Goal: Information Seeking & Learning: Learn about a topic

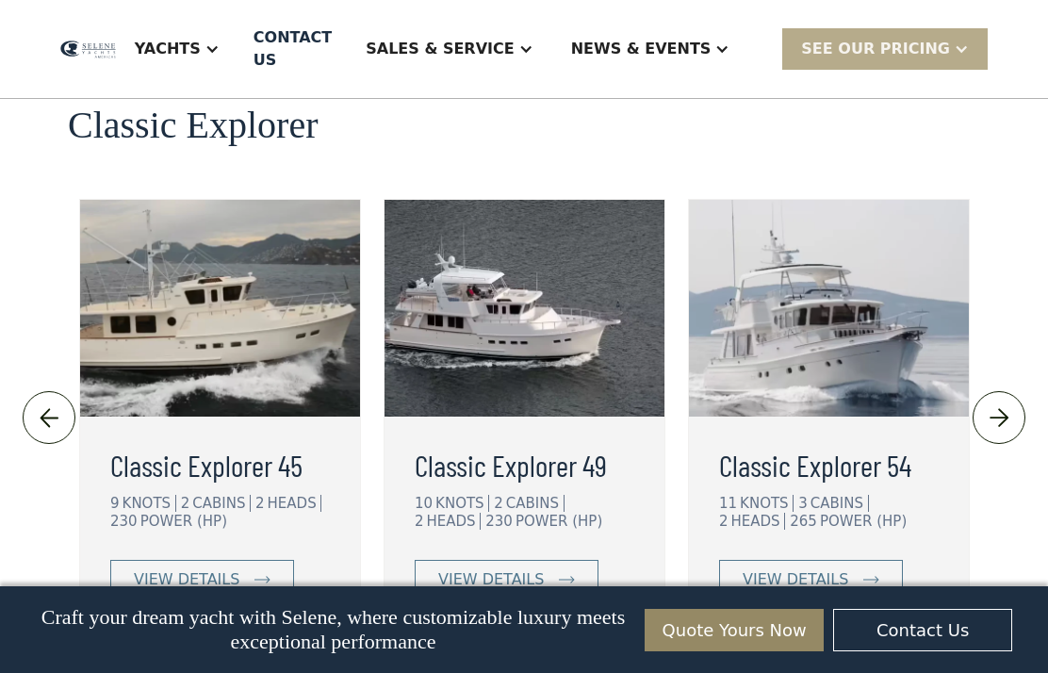
scroll to position [4212, 0]
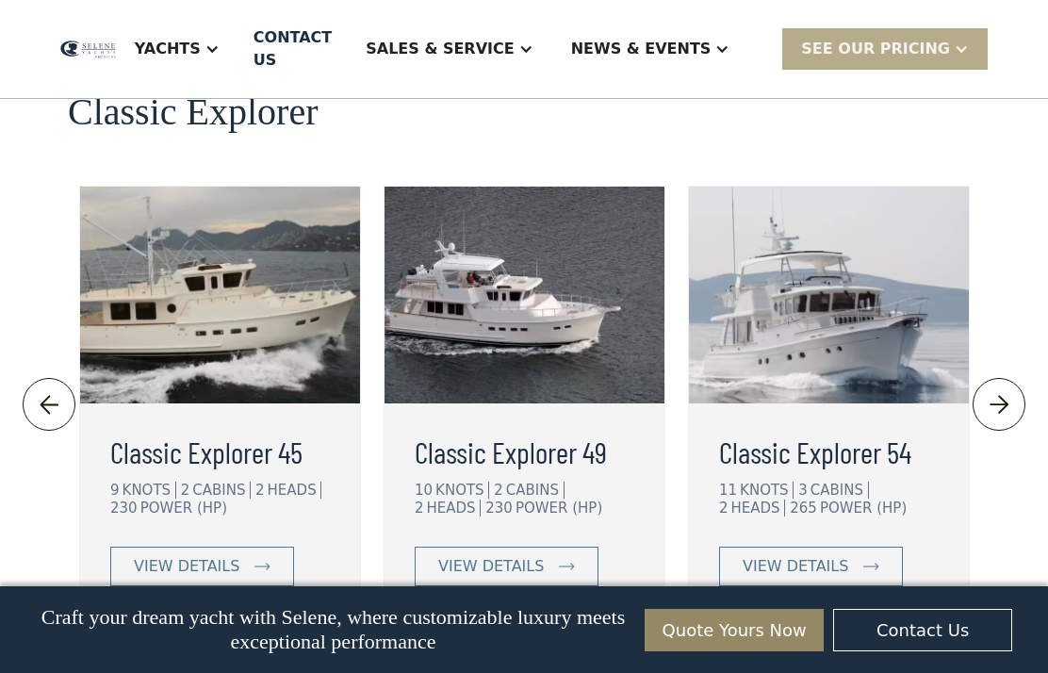
click at [859, 429] on h3 "Classic Explorer 54" at bounding box center [829, 451] width 220 height 45
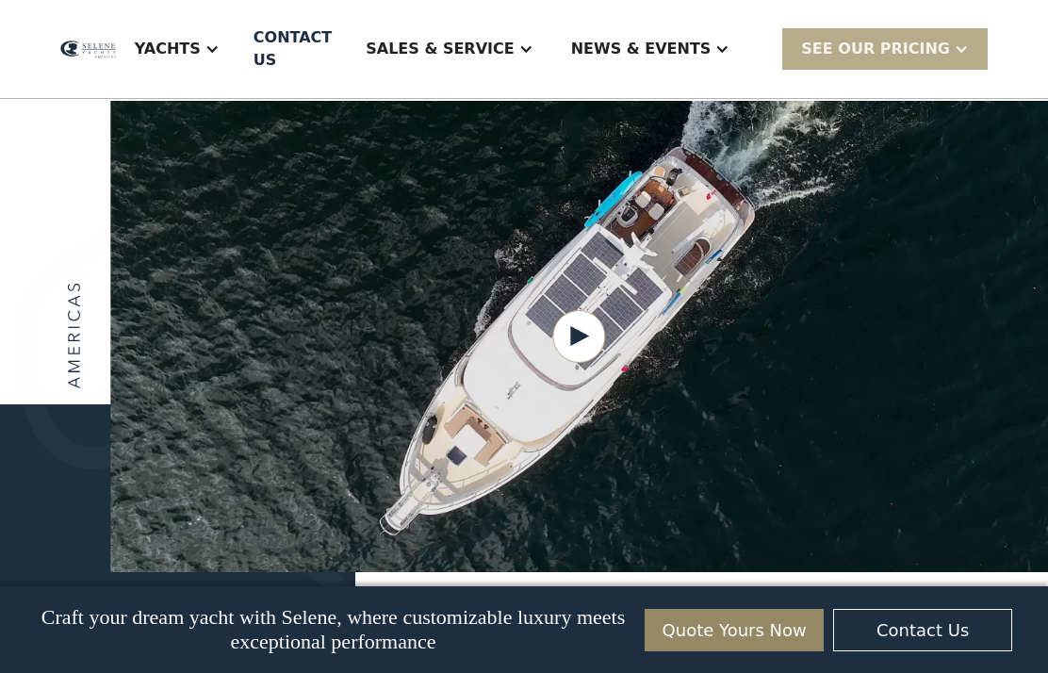
scroll to position [2496, 0]
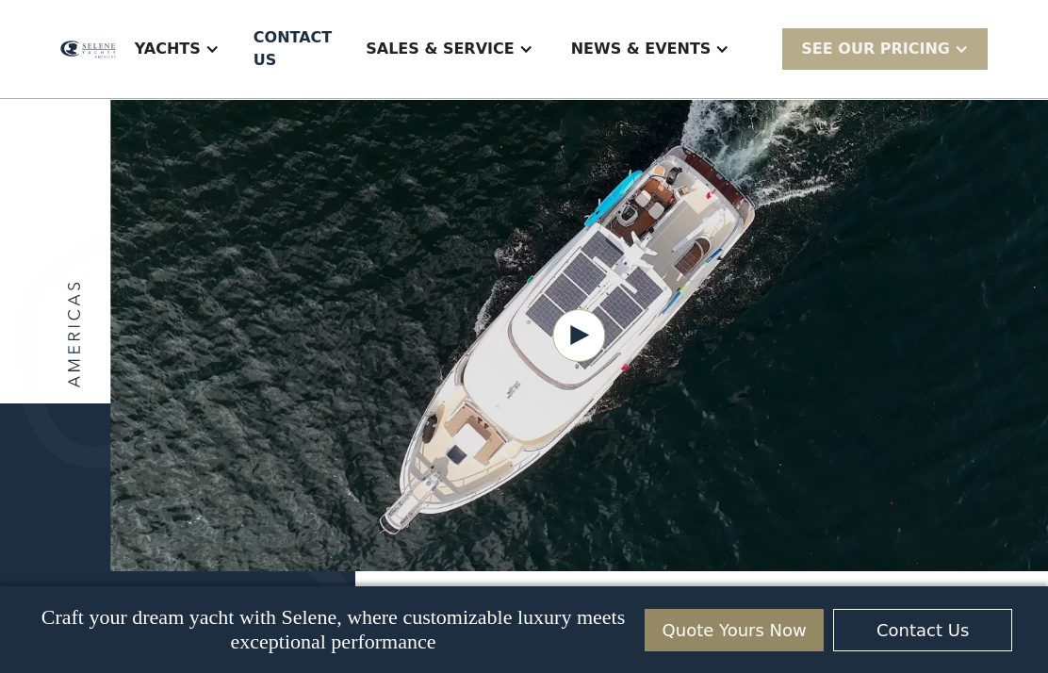
click at [386, 578] on div "We offer two lines of ocean-capable trawlers, the original Classic Explorer ser…" at bounding box center [524, 554] width 1048 height 302
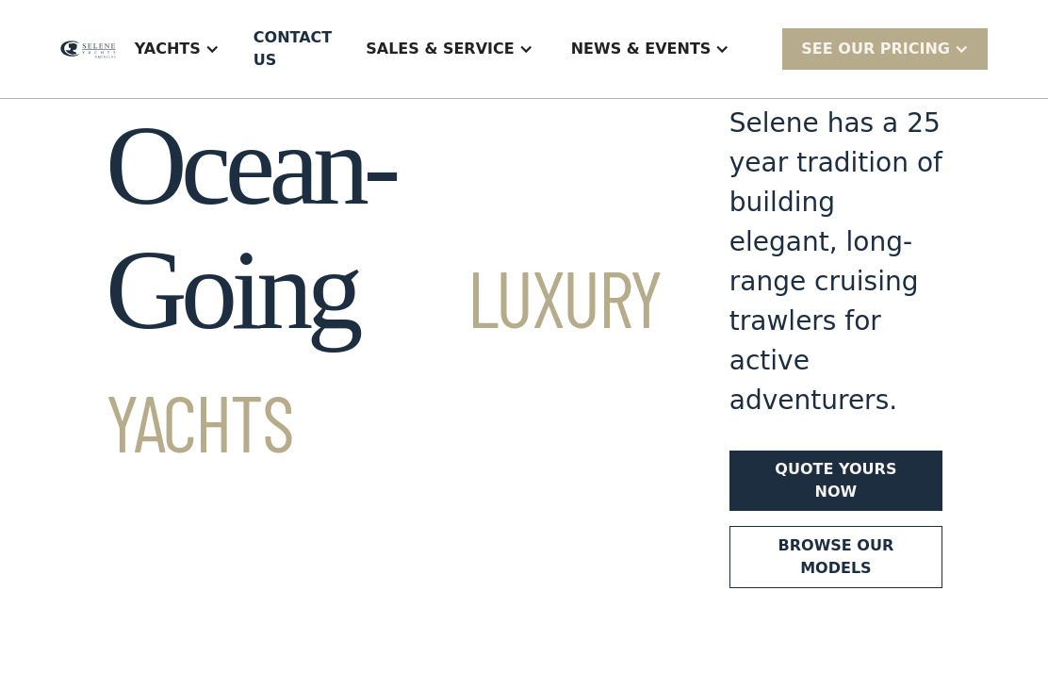
scroll to position [0, 0]
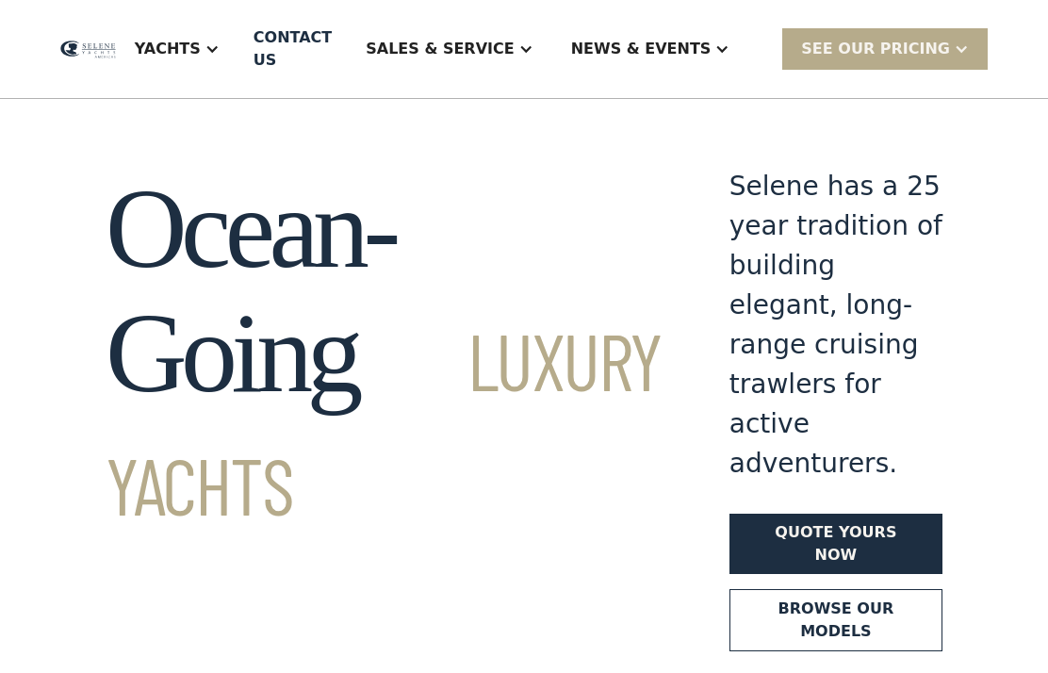
click at [201, 41] on div "Yachts" at bounding box center [168, 49] width 66 height 23
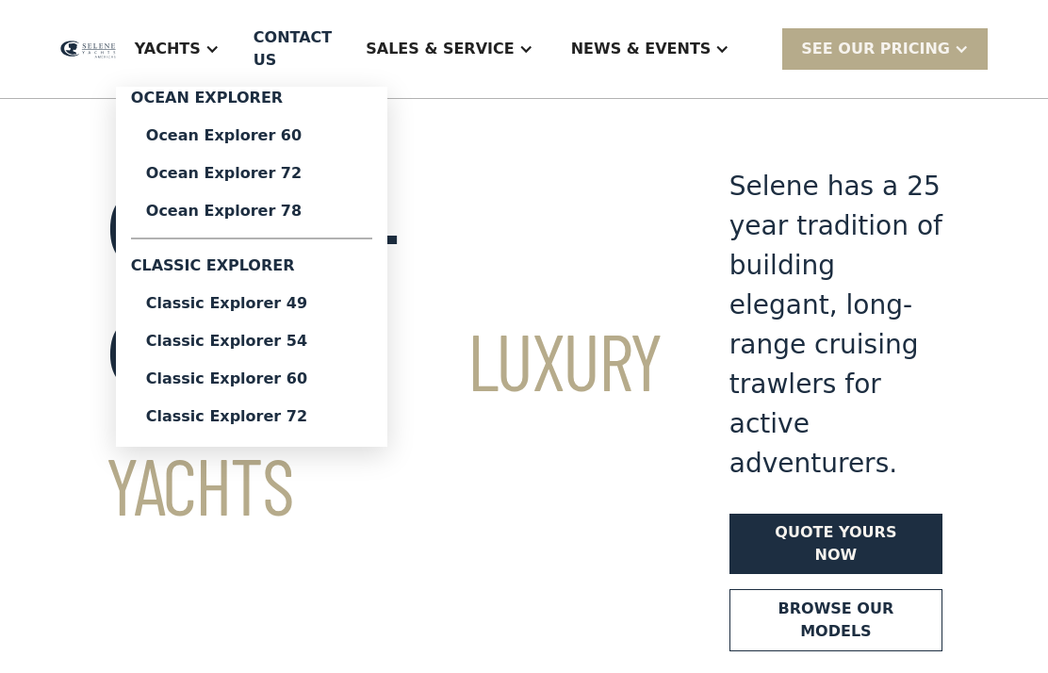
click at [223, 173] on div "Ocean Explorer 72" at bounding box center [251, 173] width 211 height 15
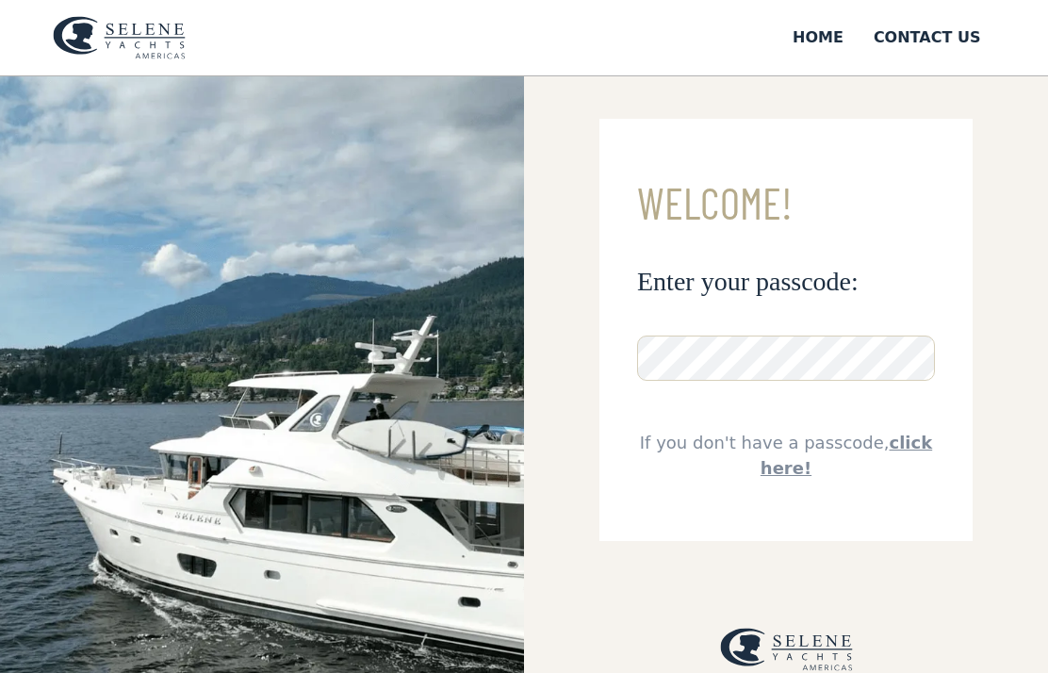
scroll to position [17, 0]
click at [892, 441] on link "click here!" at bounding box center [847, 456] width 172 height 45
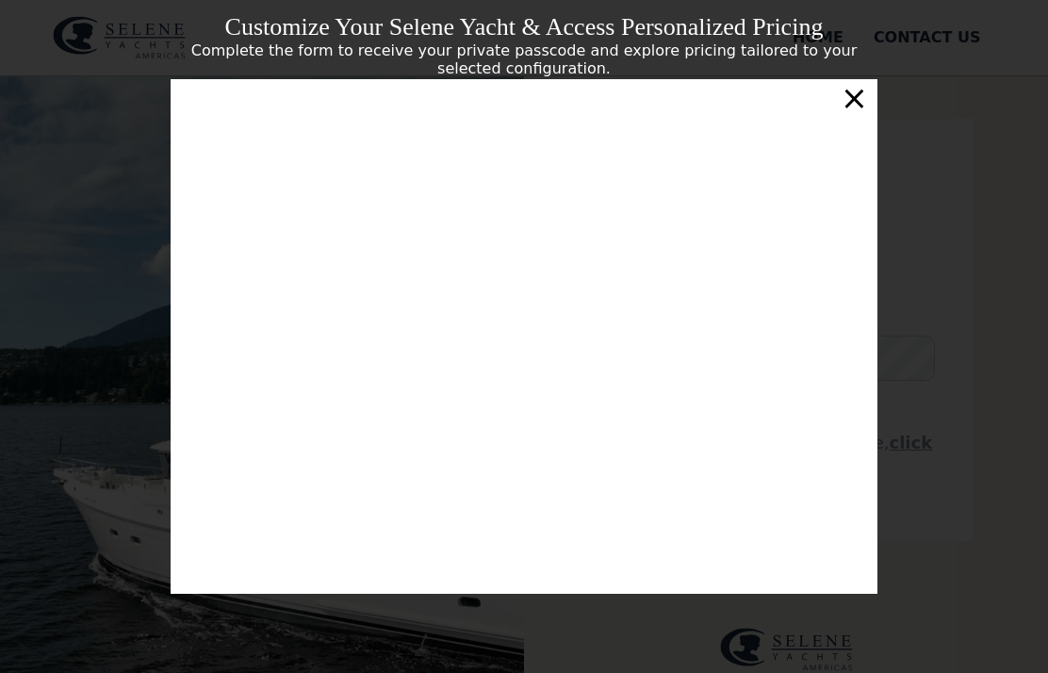
click at [861, 106] on div "×" at bounding box center [854, 98] width 27 height 38
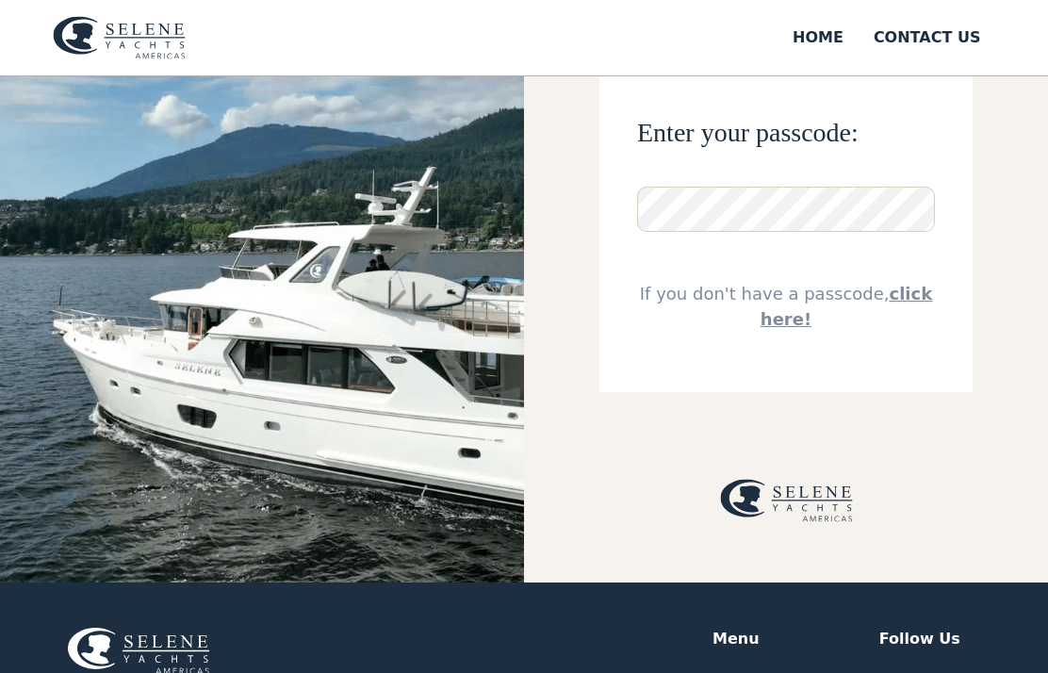
scroll to position [0, 0]
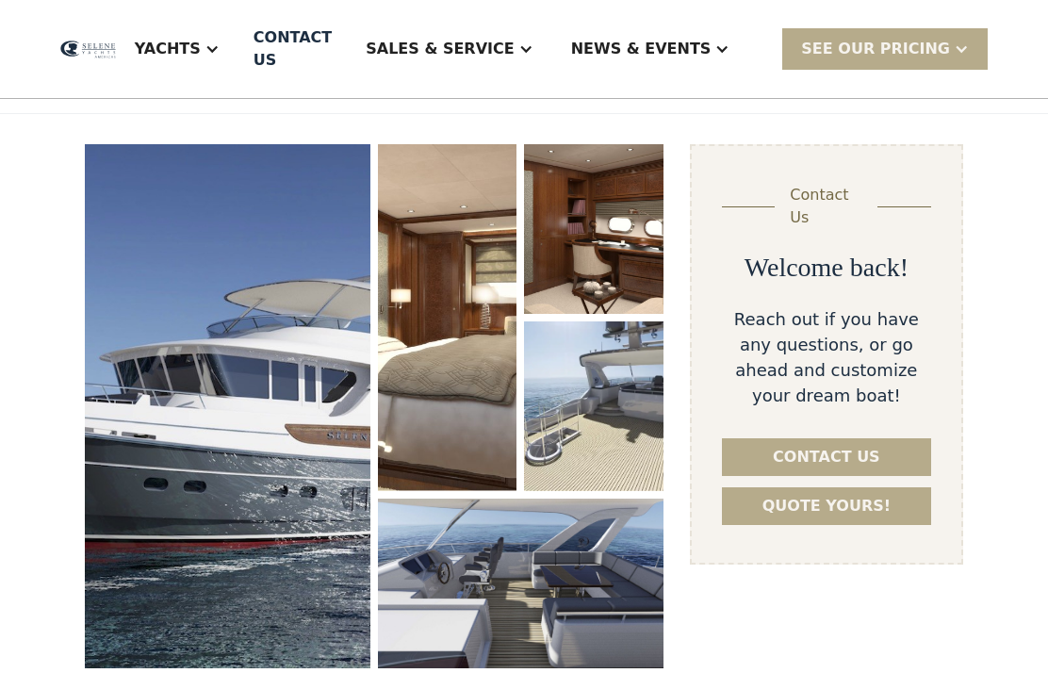
scroll to position [224, 0]
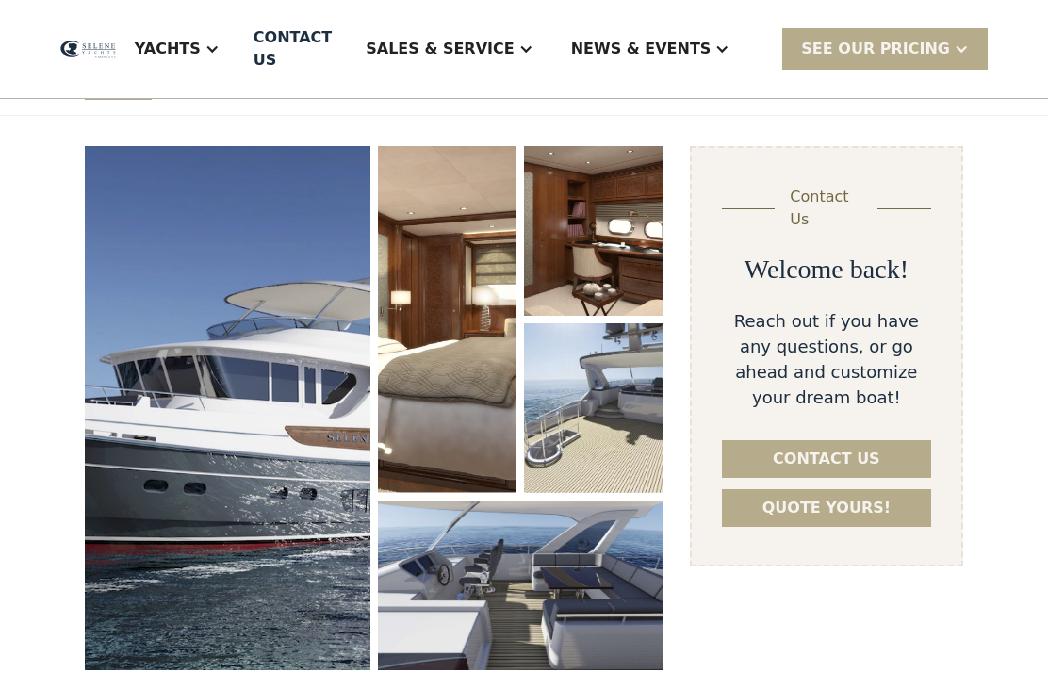
click at [180, 483] on img "open lightbox" at bounding box center [228, 408] width 286 height 524
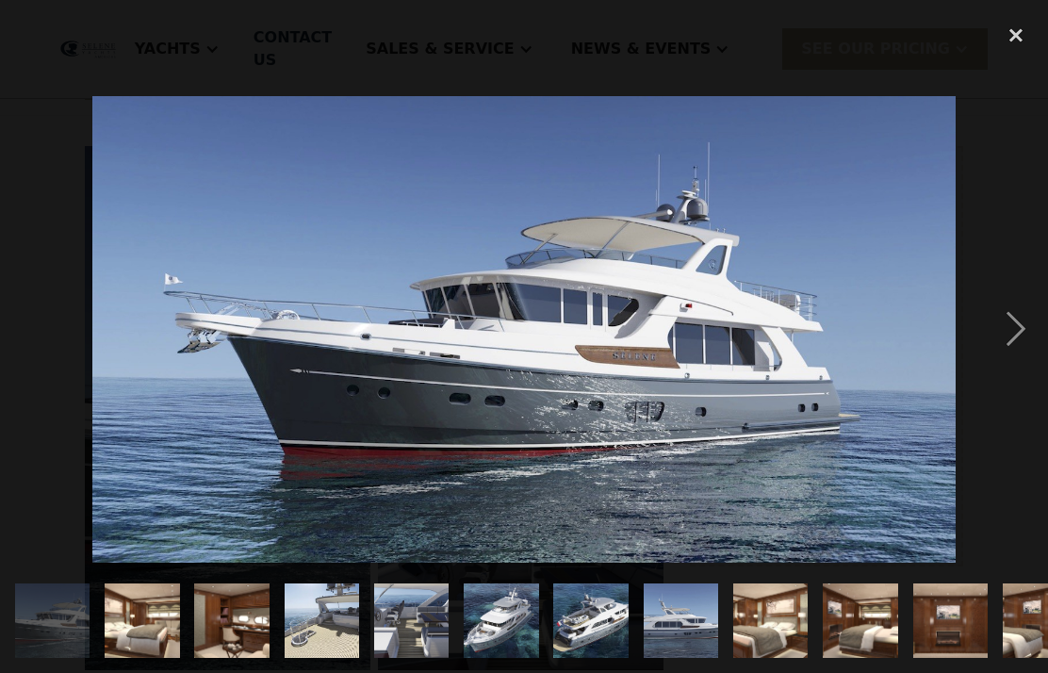
click at [1017, 321] on div "next image" at bounding box center [1016, 329] width 64 height 629
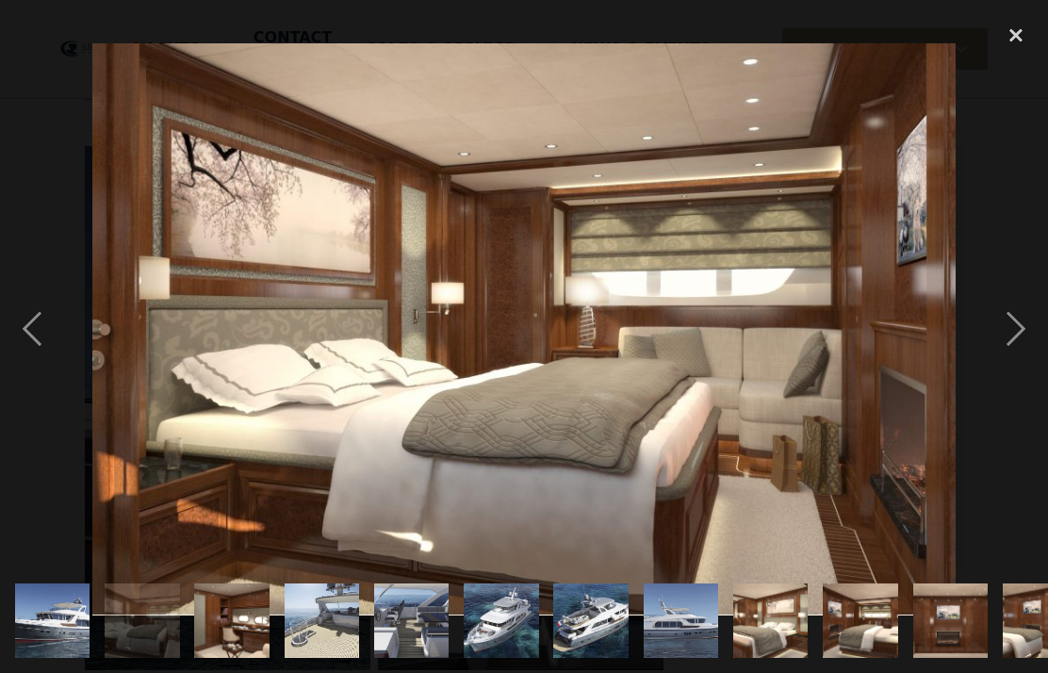
click at [1021, 331] on div "next image" at bounding box center [1016, 329] width 64 height 629
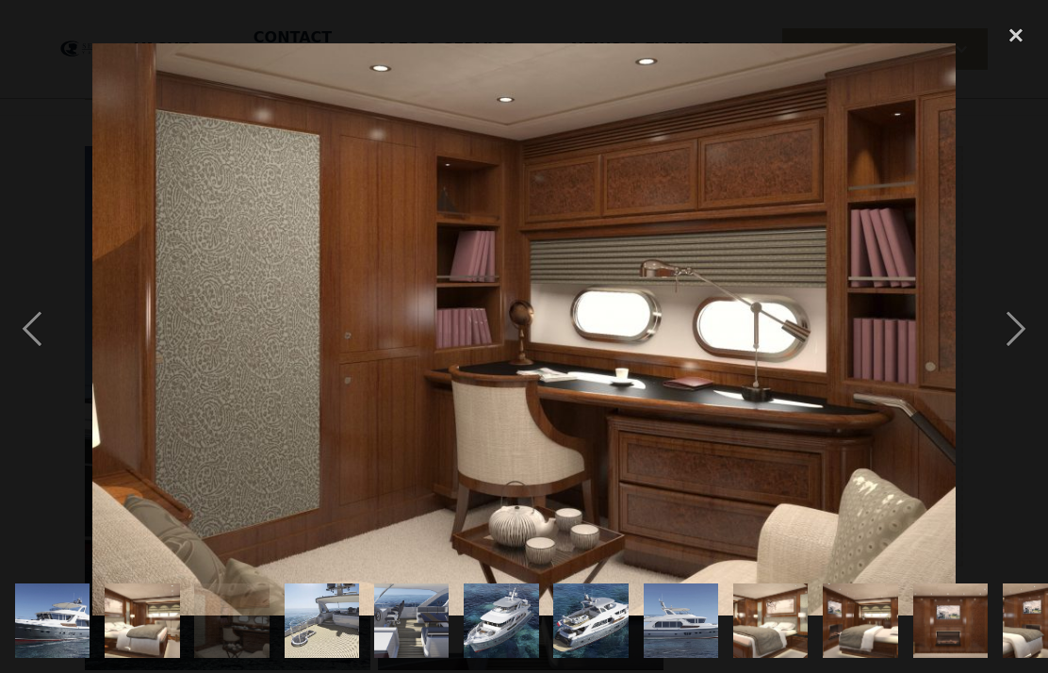
click at [1016, 336] on div "next image" at bounding box center [1016, 329] width 64 height 629
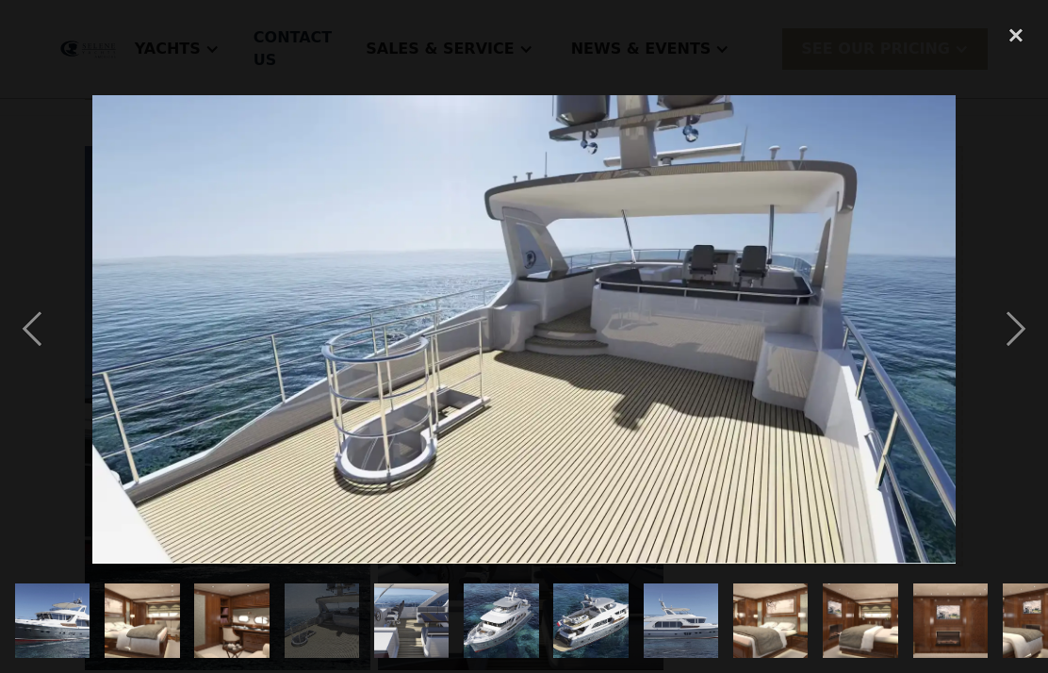
click at [1016, 331] on div "next image" at bounding box center [1016, 329] width 64 height 629
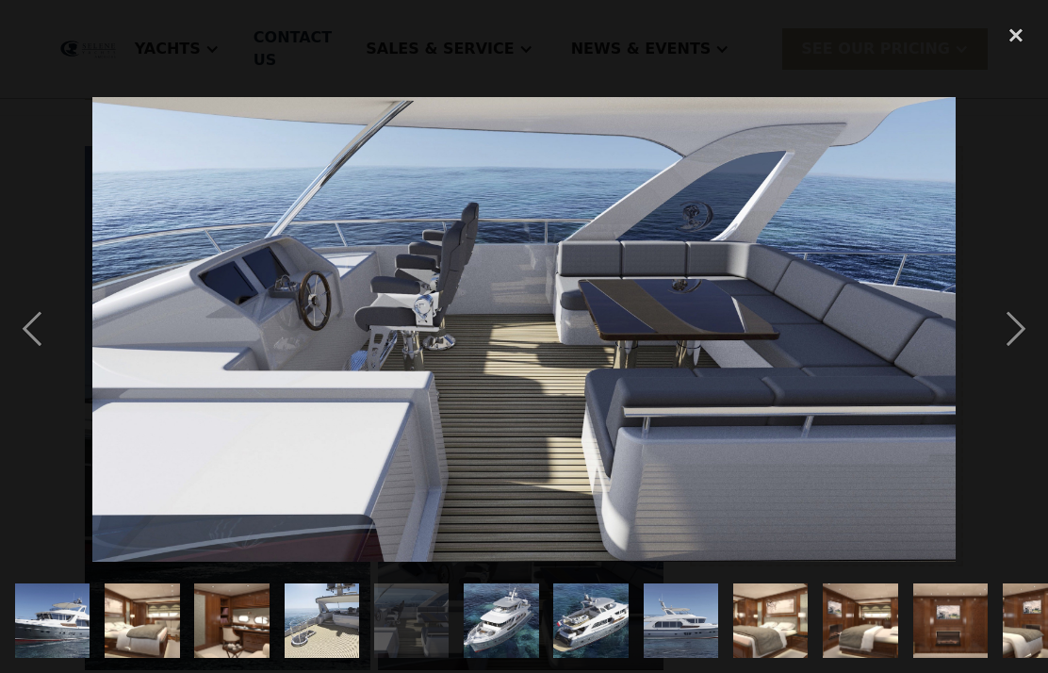
click at [1015, 335] on div "next image" at bounding box center [1016, 329] width 64 height 629
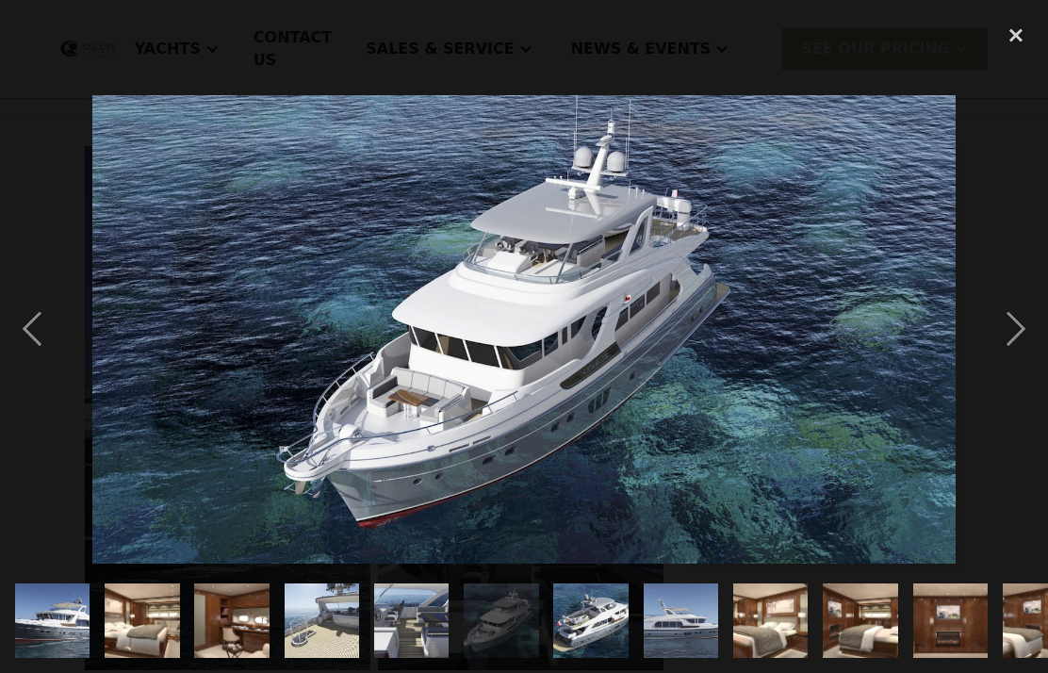
click at [1018, 333] on div "next image" at bounding box center [1016, 329] width 64 height 629
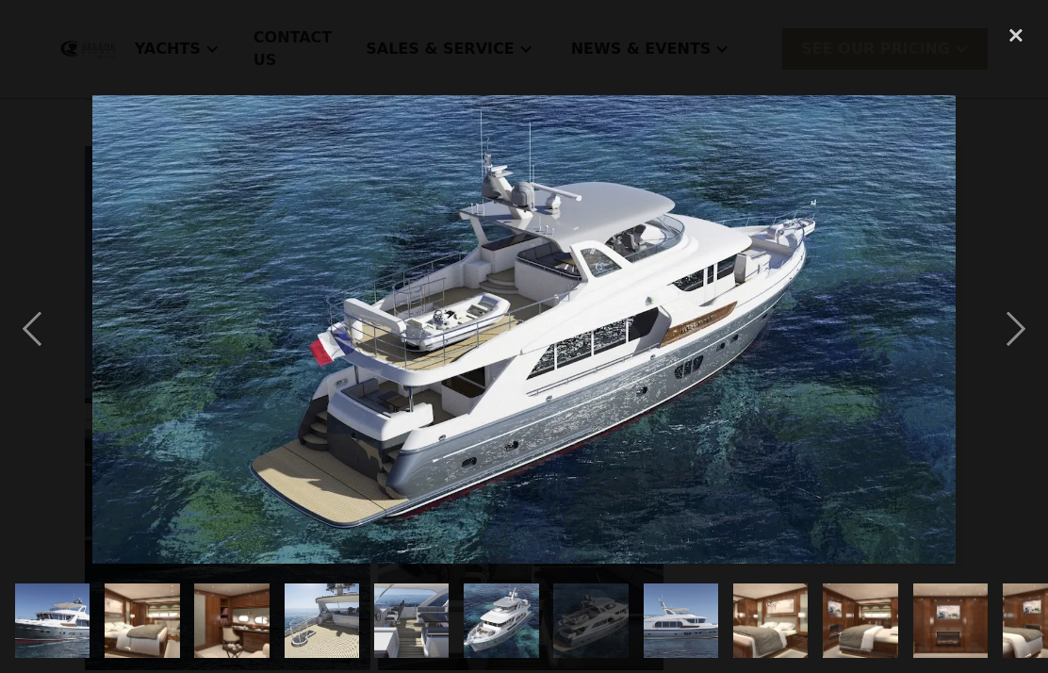
click at [1019, 336] on div "next image" at bounding box center [1016, 329] width 64 height 629
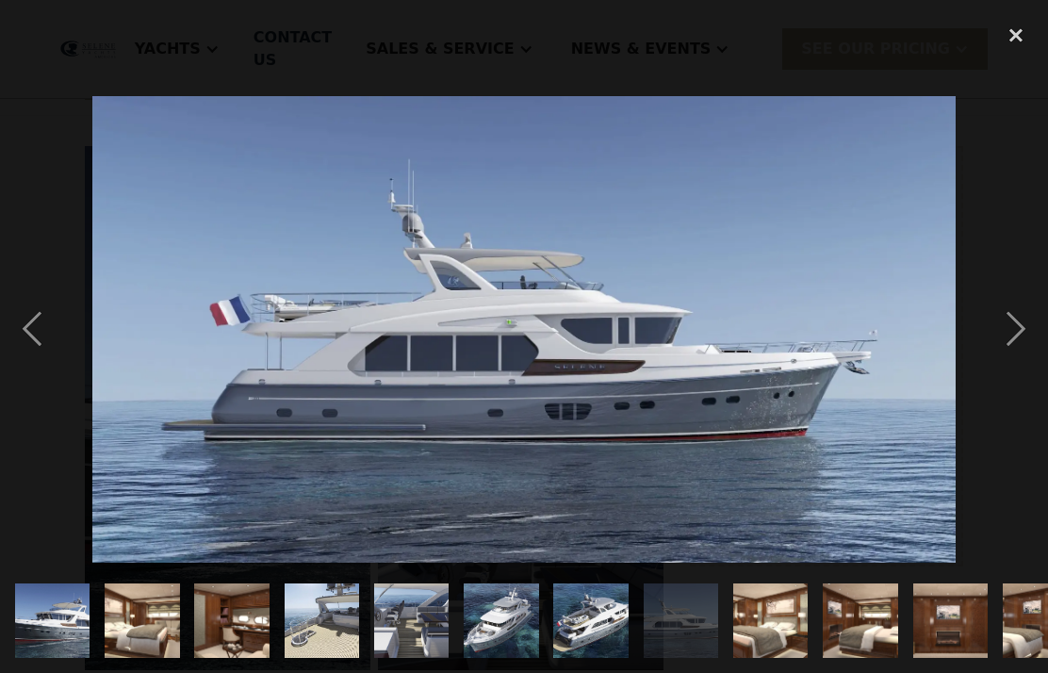
click at [1024, 339] on div "next image" at bounding box center [1016, 329] width 64 height 629
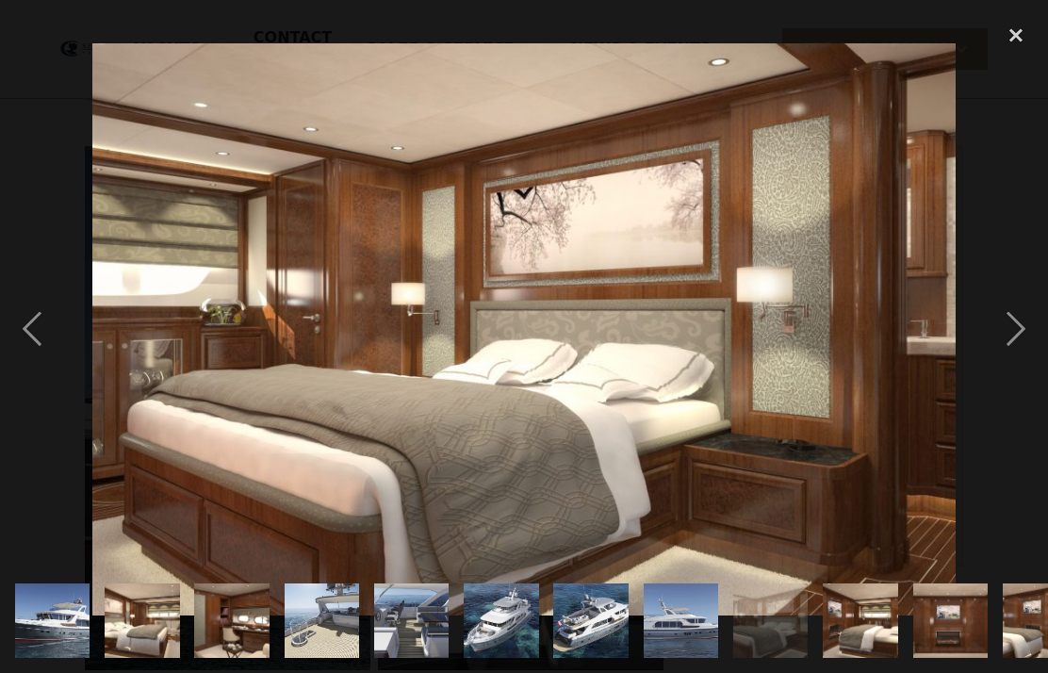
click at [1016, 349] on div "next image" at bounding box center [1016, 329] width 64 height 629
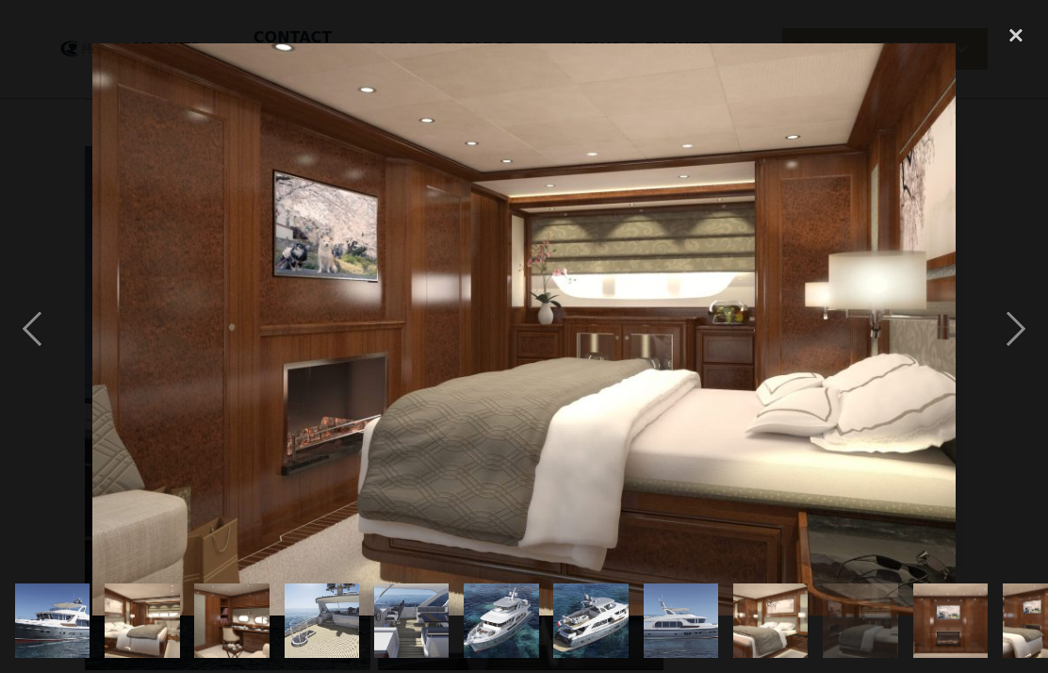
click at [1021, 339] on div "next image" at bounding box center [1016, 329] width 64 height 629
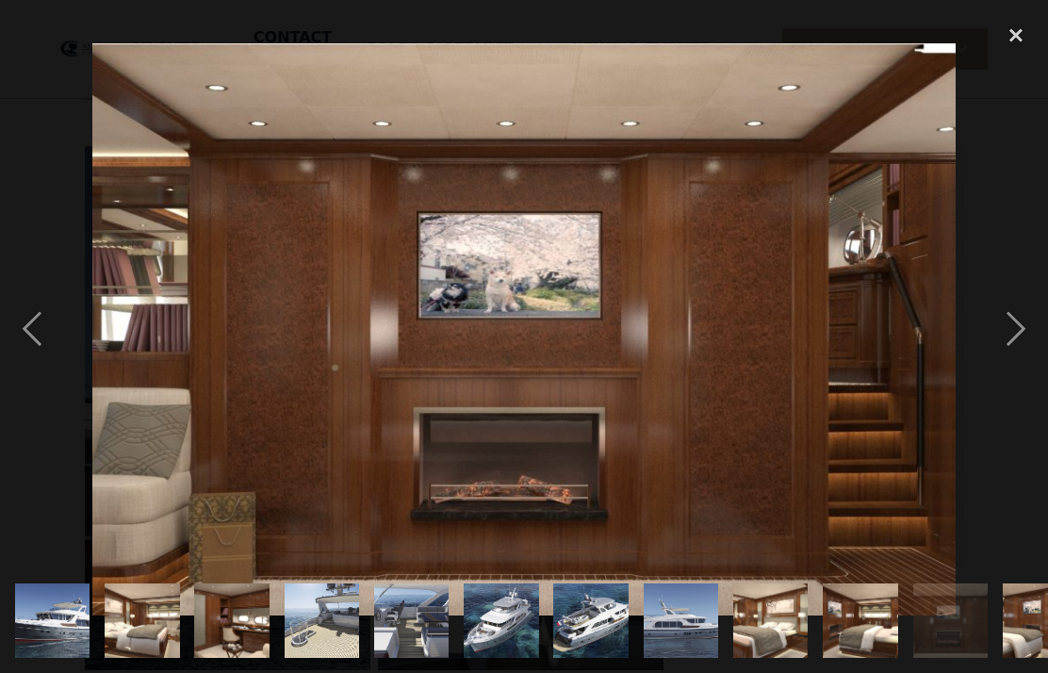
click at [1024, 337] on div "next image" at bounding box center [1016, 329] width 64 height 629
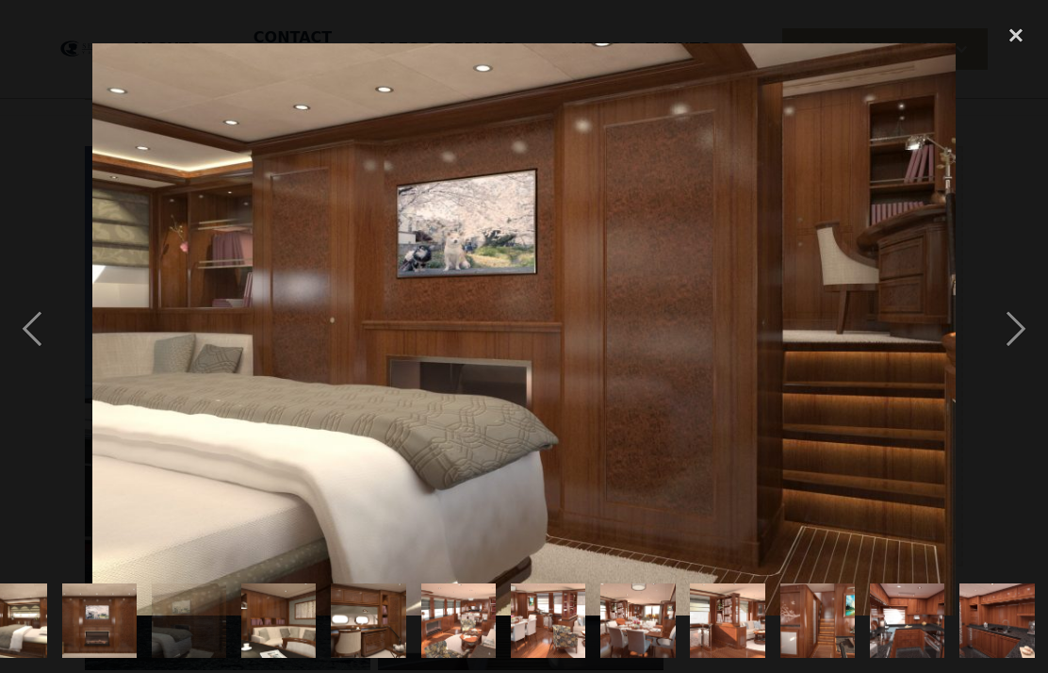
scroll to position [0, 852]
click at [1026, 336] on div "next image" at bounding box center [1016, 329] width 64 height 629
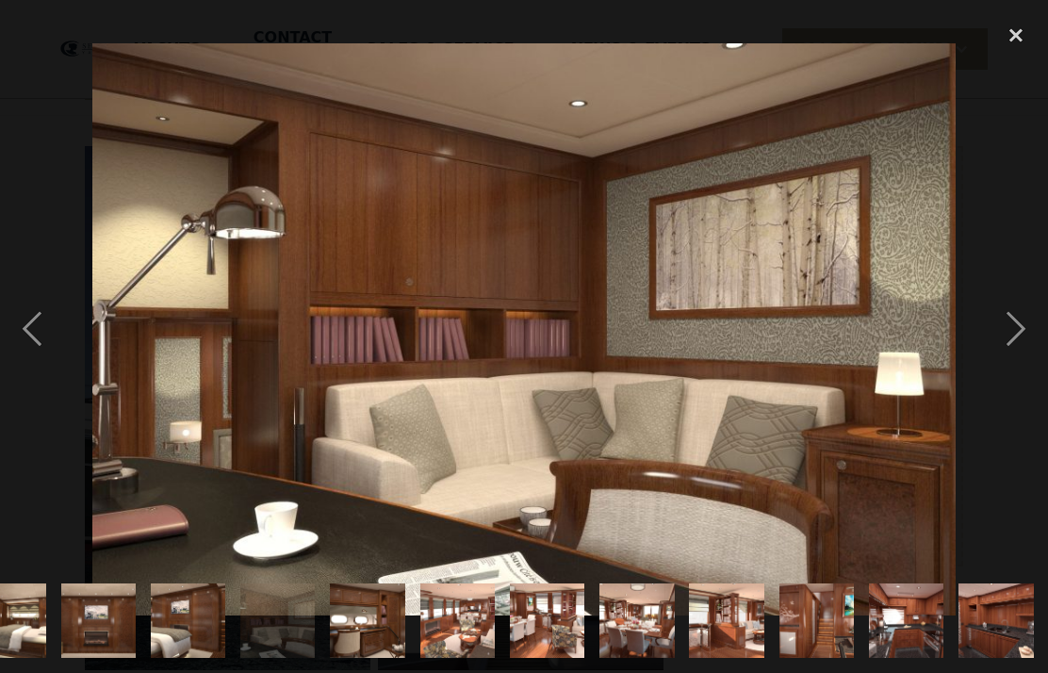
click at [1031, 333] on div "next image" at bounding box center [1016, 329] width 64 height 629
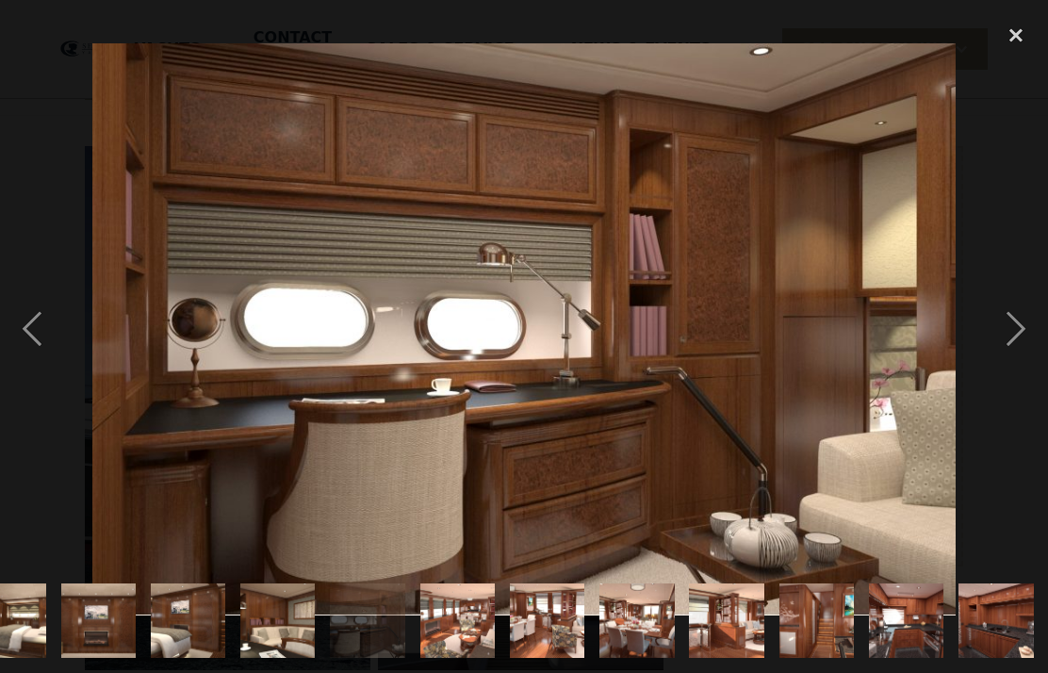
click at [1026, 337] on div "next image" at bounding box center [1016, 329] width 64 height 629
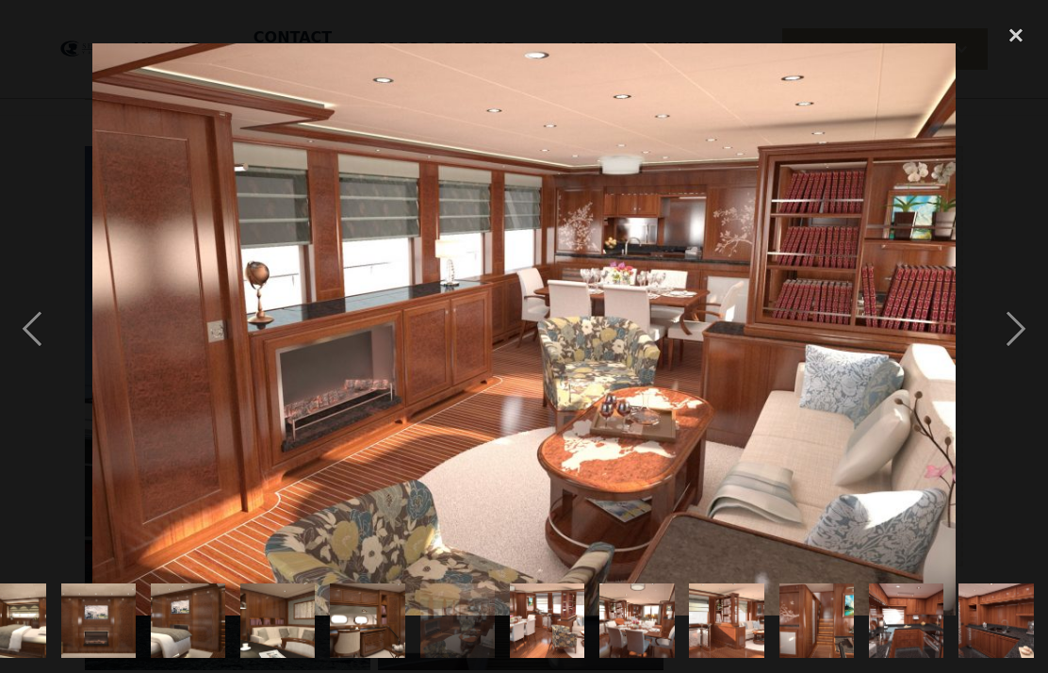
click at [1025, 344] on div "next image" at bounding box center [1016, 329] width 64 height 629
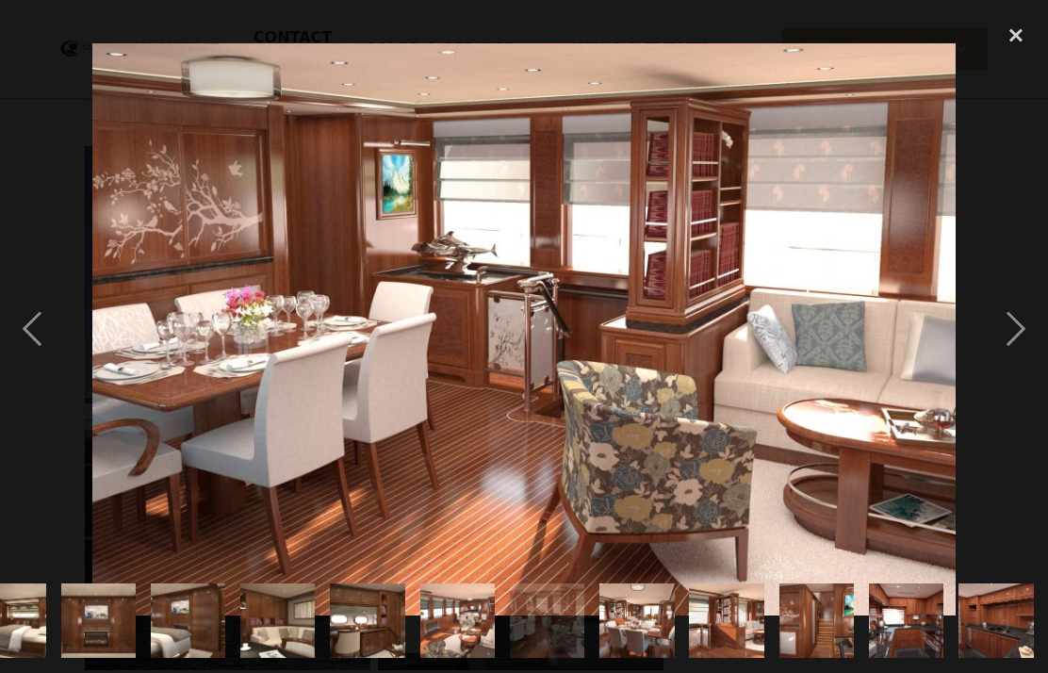
click at [1025, 343] on div "next image" at bounding box center [1016, 329] width 64 height 629
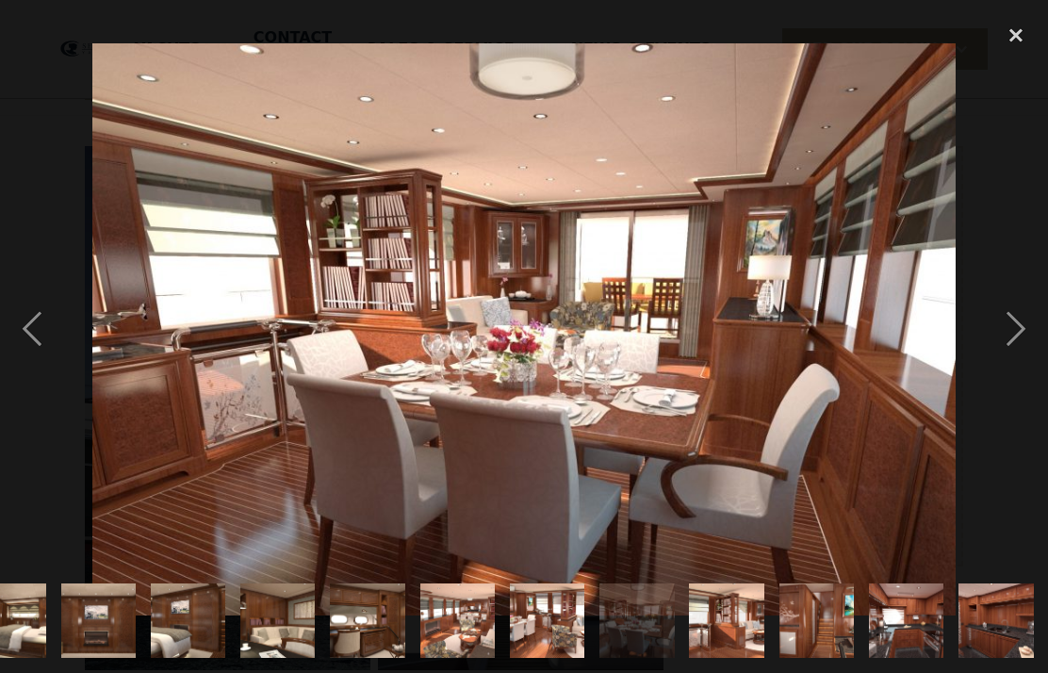
click at [1026, 340] on div "next image" at bounding box center [1016, 329] width 64 height 629
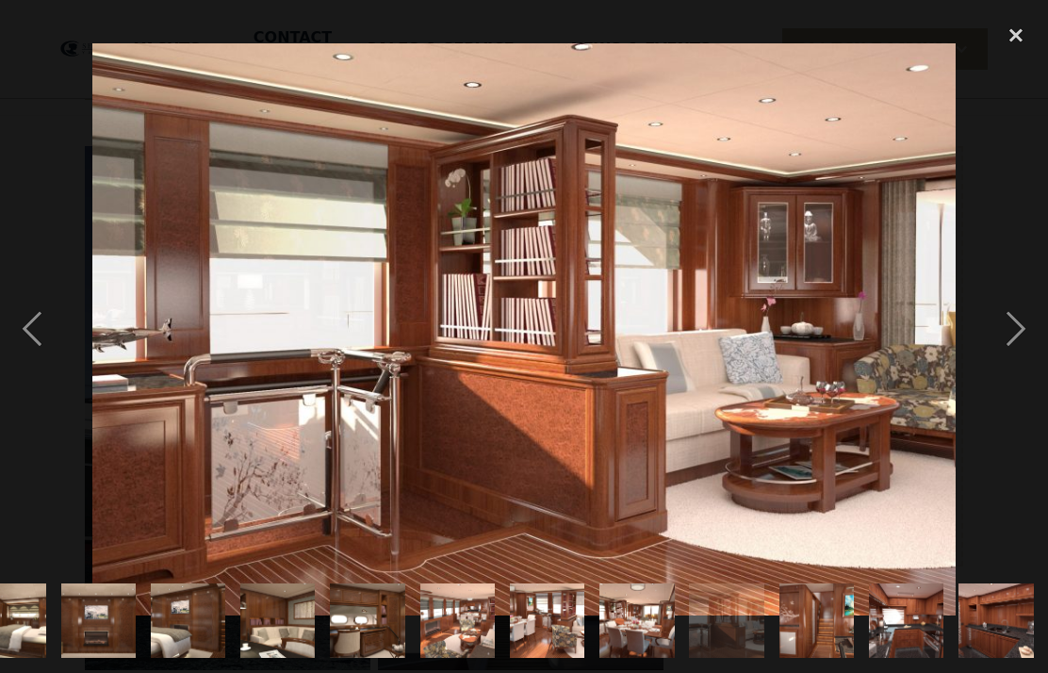
click at [1025, 342] on div "next image" at bounding box center [1016, 329] width 64 height 629
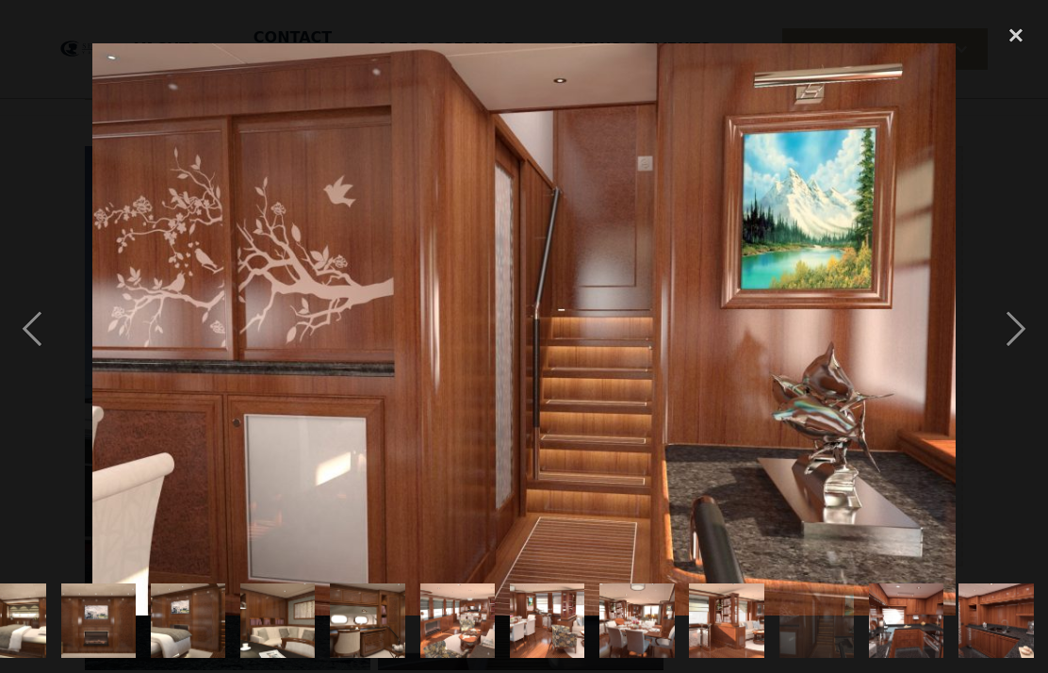
click at [1027, 340] on div "next image" at bounding box center [1016, 329] width 64 height 629
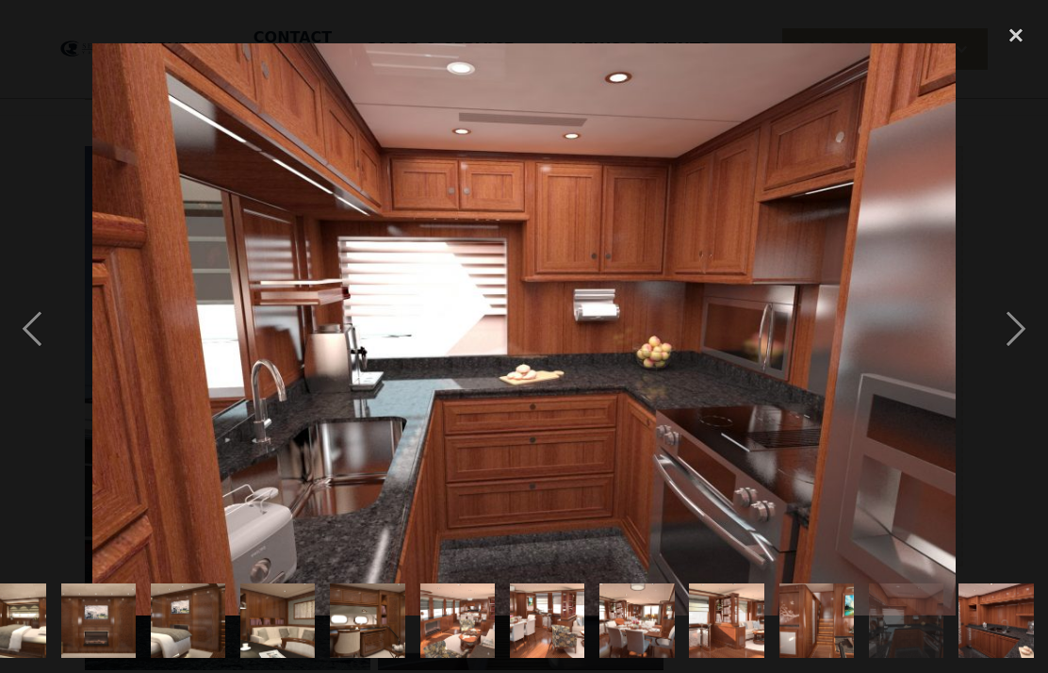
click at [1026, 343] on div "next image" at bounding box center [1016, 329] width 64 height 629
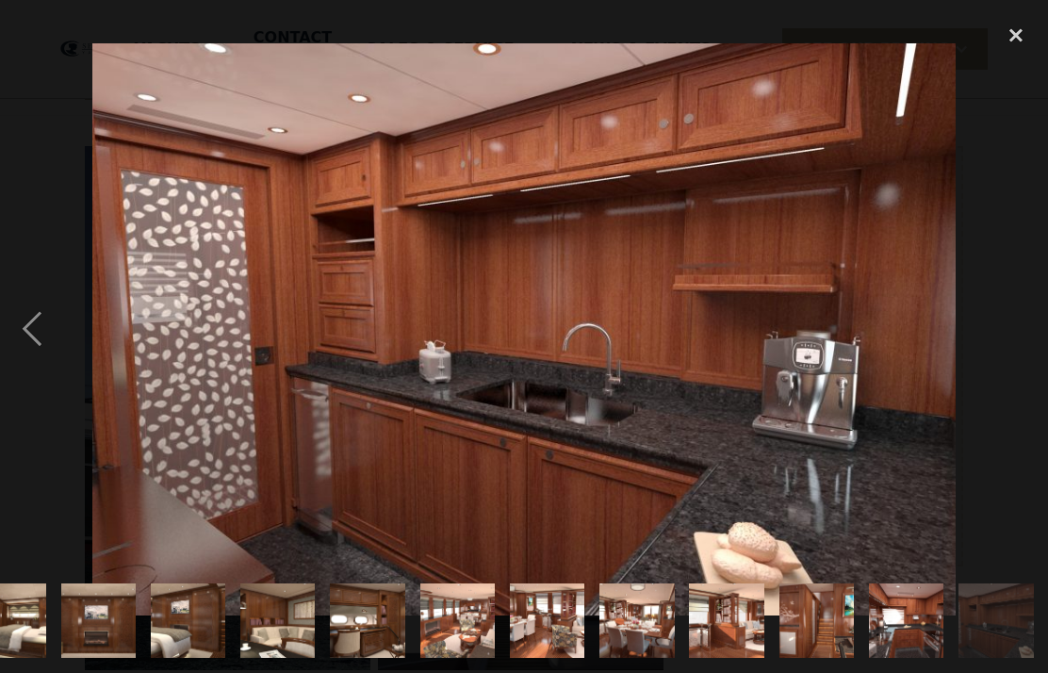
click at [1026, 340] on div "next image" at bounding box center [1016, 329] width 64 height 629
click at [1026, 351] on div "next image" at bounding box center [1016, 329] width 64 height 629
click at [1026, 39] on div "close lightbox" at bounding box center [1016, 35] width 64 height 41
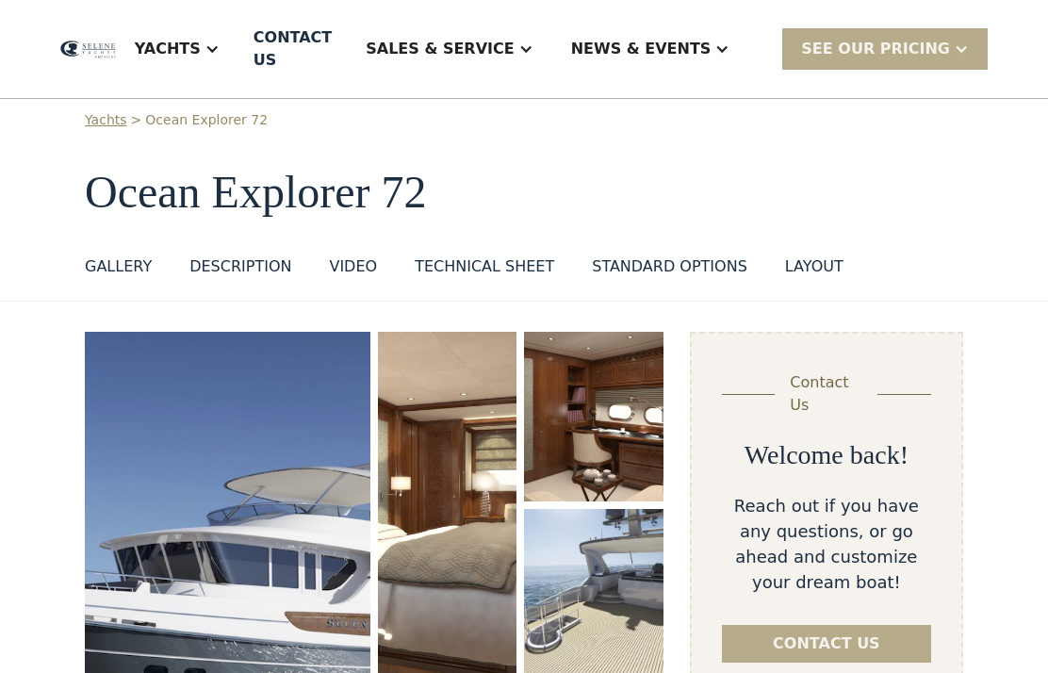
scroll to position [0, 0]
